Goal: Task Accomplishment & Management: Complete application form

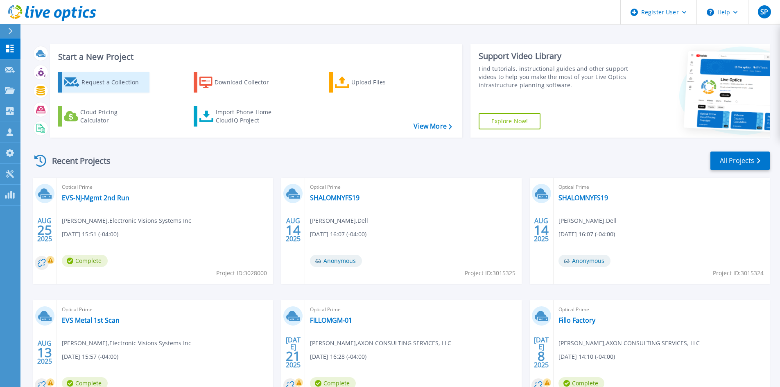
click at [92, 78] on div "Request a Collection" at bounding box center [113, 82] width 65 height 16
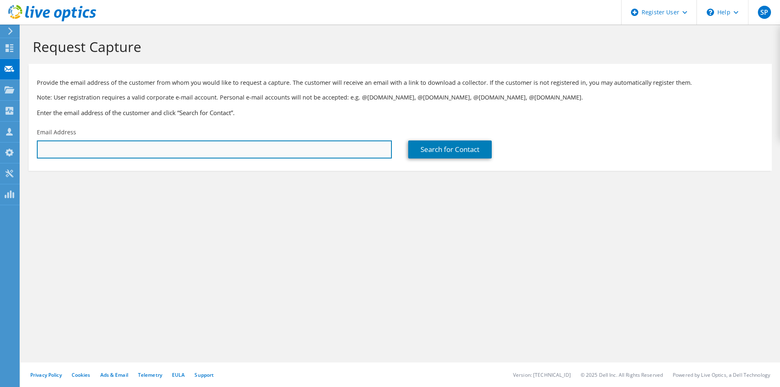
click at [176, 148] on input "text" at bounding box center [214, 149] width 355 height 18
paste input "dinesh.kumar@solixinc.com"
type input "dinesh.kumar@solixinc.com"
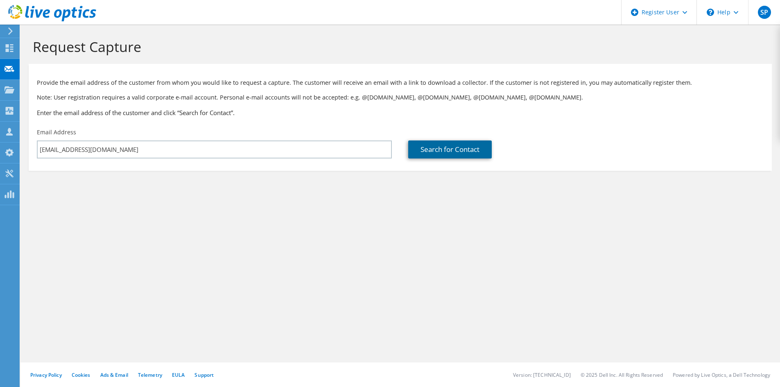
click at [448, 151] on link "Search for Contact" at bounding box center [449, 149] width 83 height 18
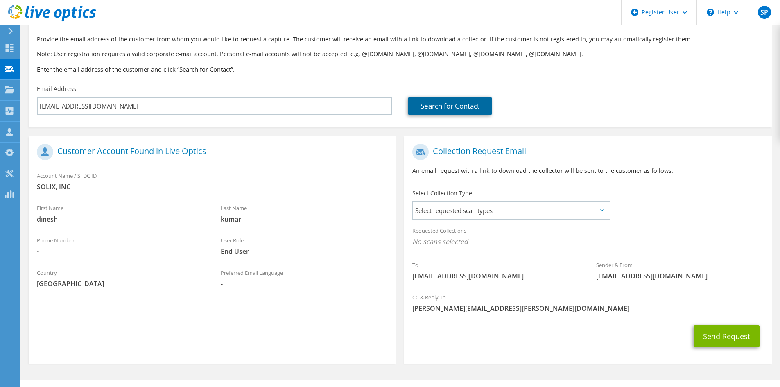
scroll to position [61, 0]
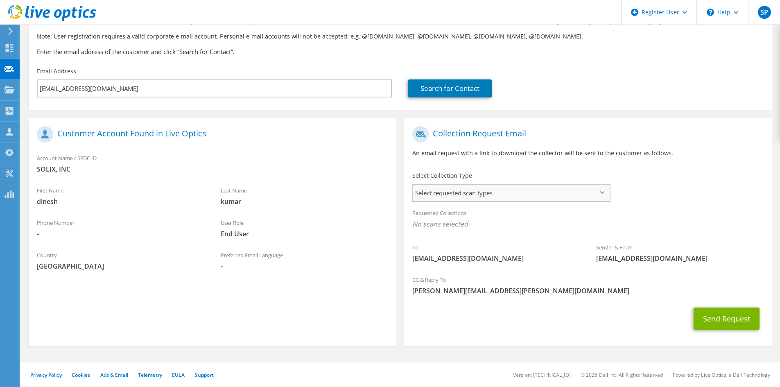
click at [515, 192] on span "Select requested scan types" at bounding box center [511, 193] width 196 height 16
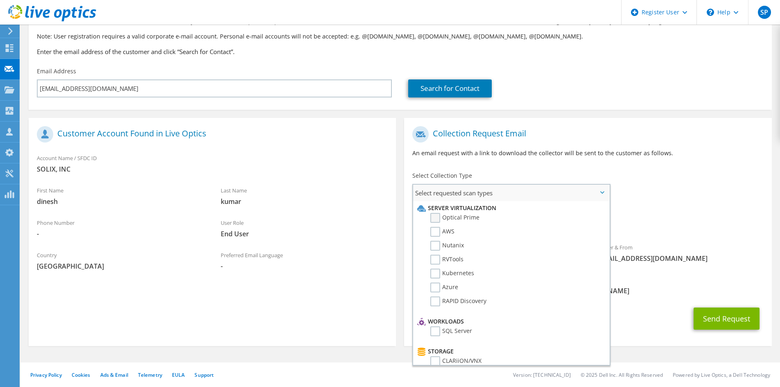
click at [473, 220] on label "Optical Prime" at bounding box center [454, 218] width 49 height 10
click at [0, 0] on input "Optical Prime" at bounding box center [0, 0] width 0 height 0
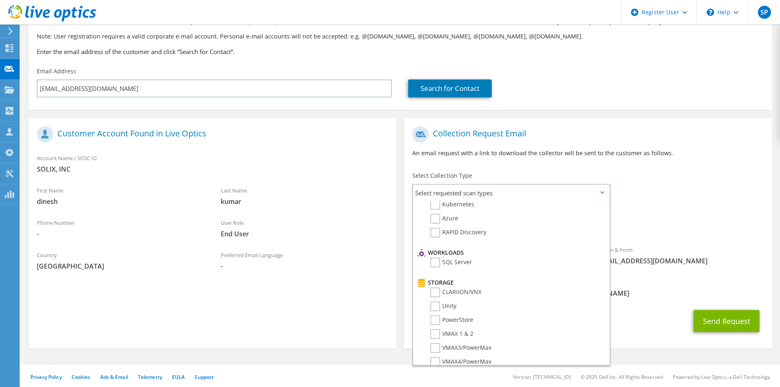
scroll to position [123, 0]
drag, startPoint x: 732, startPoint y: 210, endPoint x: 728, endPoint y: 238, distance: 28.6
click at [732, 210] on div "Requested Collections No scans selected Optical Prime" at bounding box center [587, 220] width 367 height 33
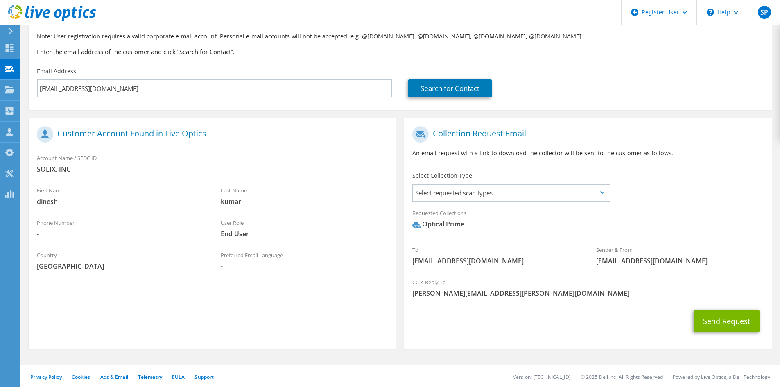
click at [605, 301] on div "CC & Reply To Sophia.Pacella@dell.com" at bounding box center [587, 287] width 367 height 28
click at [719, 314] on button "Send Request" at bounding box center [726, 321] width 66 height 22
